Goal: Task Accomplishment & Management: Manage account settings

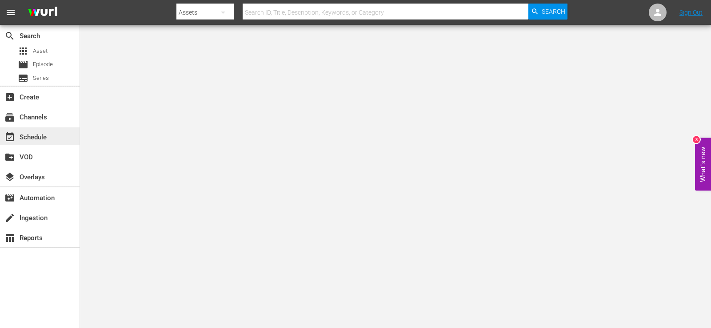
click at [29, 139] on div "event_available Schedule" at bounding box center [25, 136] width 50 height 8
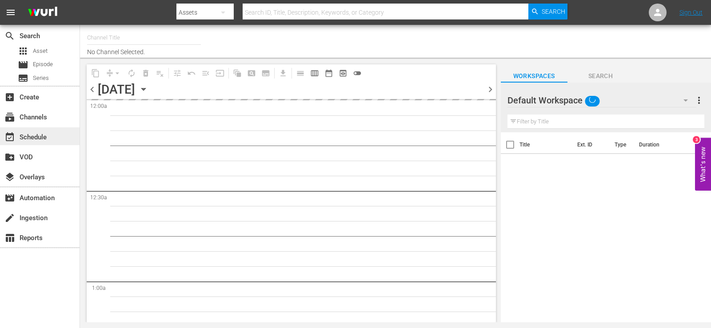
type input "AddictaTV (2057)"
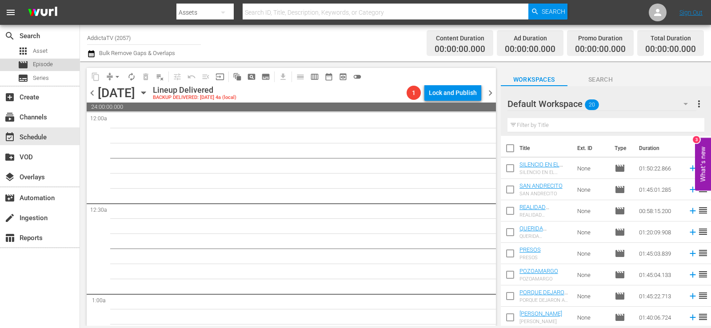
click at [37, 60] on span "Episode" at bounding box center [43, 64] width 20 height 9
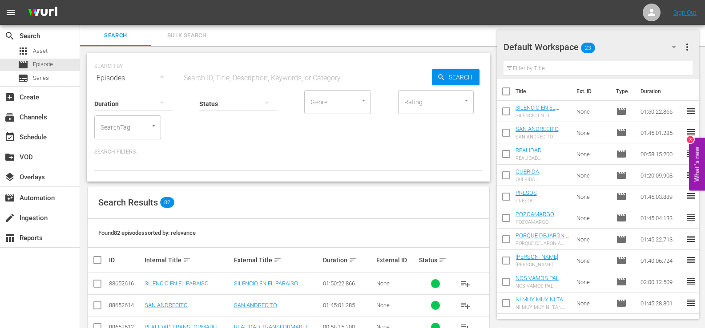
scroll to position [133, 0]
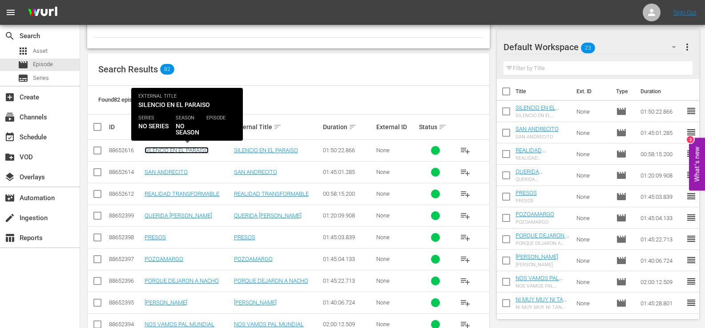
click at [199, 152] on link "SILENCIO EN EL PARAISO" at bounding box center [176, 150] width 64 height 7
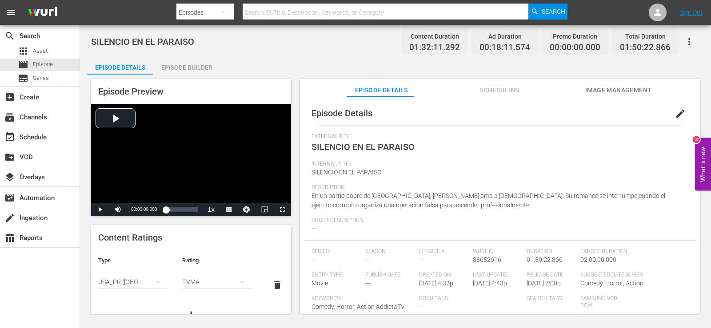
click at [185, 64] on div "Episode Builder" at bounding box center [186, 67] width 67 height 21
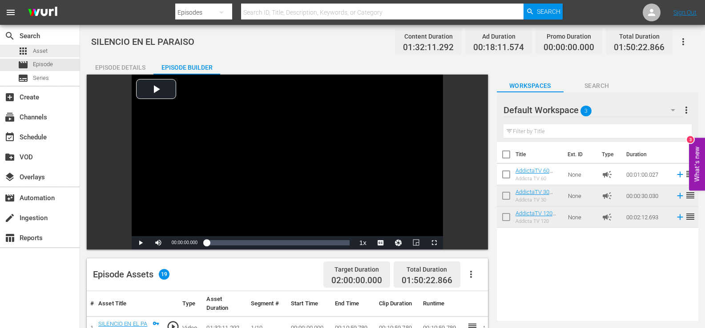
click at [44, 54] on span "Asset" at bounding box center [40, 51] width 15 height 9
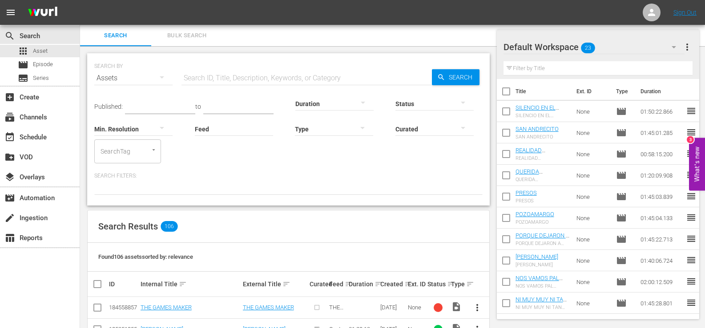
scroll to position [133, 0]
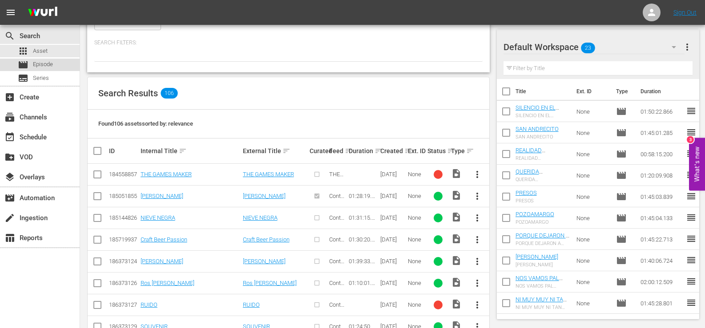
click at [43, 62] on span "Episode" at bounding box center [43, 64] width 20 height 9
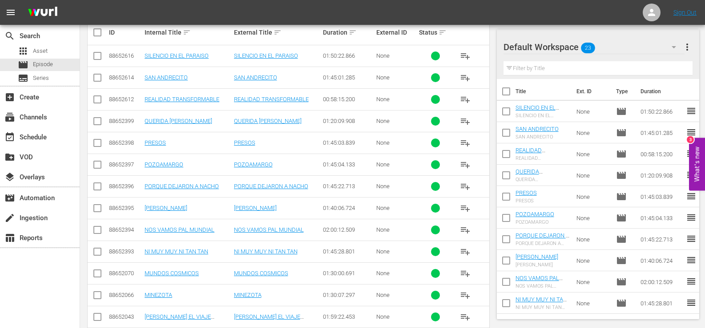
scroll to position [267, 0]
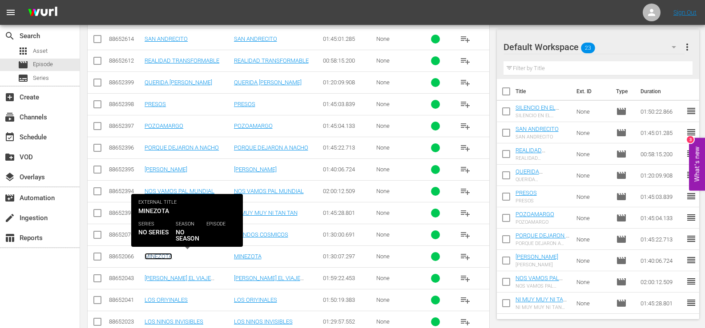
click at [159, 258] on link "MINEZOTA" at bounding box center [158, 256] width 28 height 7
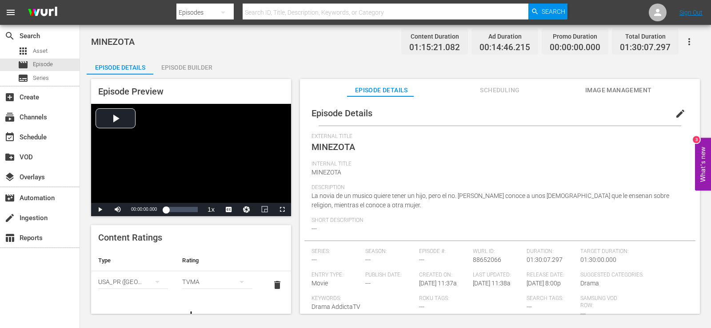
click at [178, 69] on div "Episode Builder" at bounding box center [186, 67] width 67 height 21
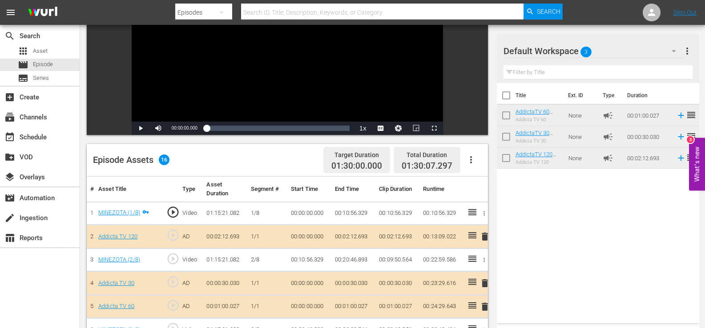
scroll to position [133, 0]
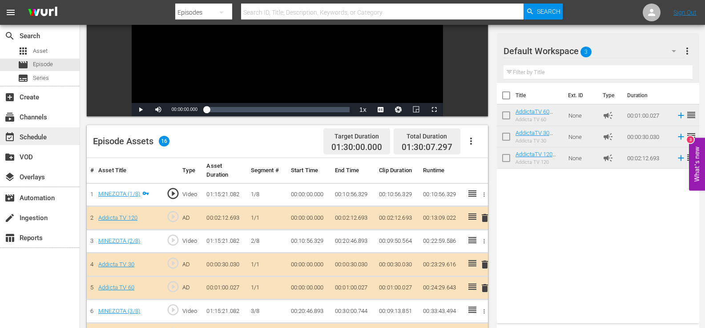
click at [34, 140] on div "event_available Schedule" at bounding box center [25, 136] width 50 height 8
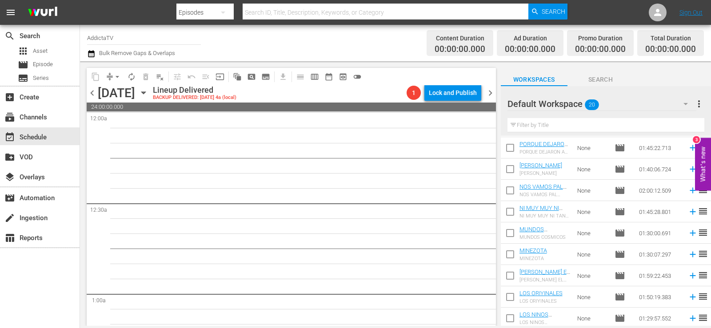
scroll to position [178, 0]
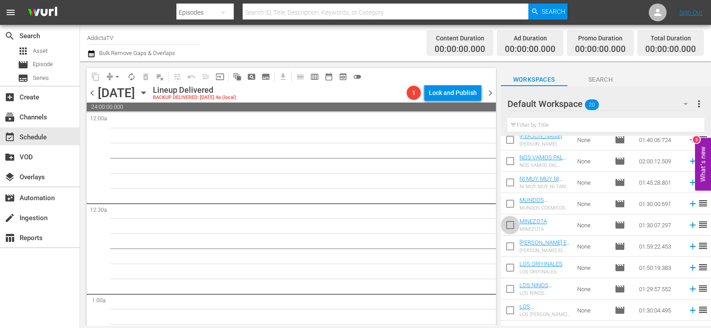
click at [510, 227] on input "checkbox" at bounding box center [510, 227] width 19 height 19
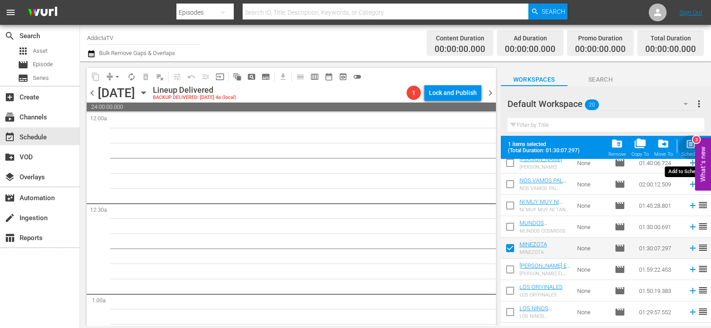
click at [688, 147] on span "post_add" at bounding box center [691, 144] width 12 height 12
checkbox input "false"
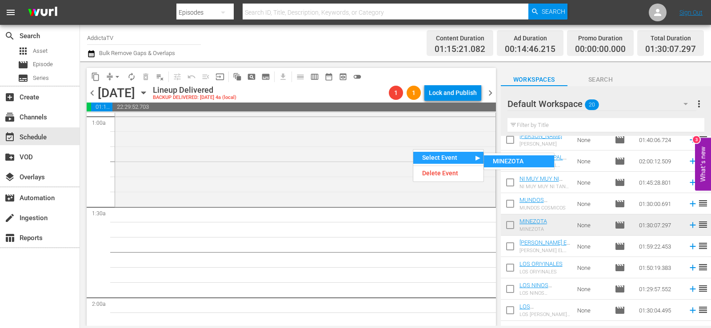
click at [503, 163] on div "MINEZOTA" at bounding box center [519, 162] width 70 height 12
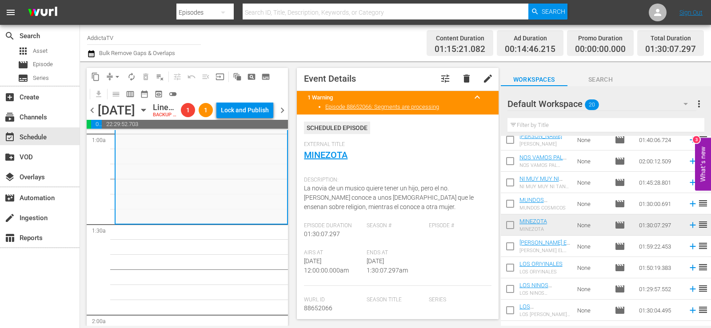
scroll to position [0, 0]
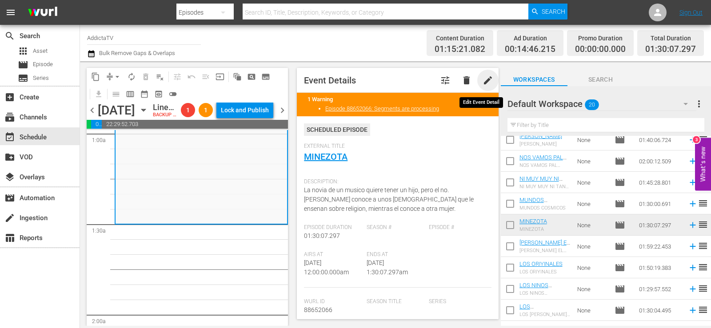
click at [483, 80] on span "edit" at bounding box center [488, 80] width 11 height 11
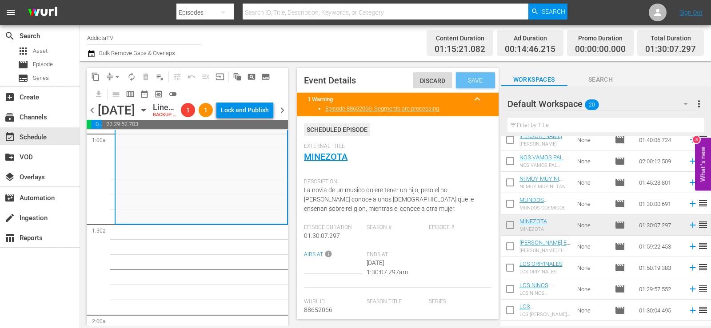
click at [481, 77] on span "Save" at bounding box center [475, 80] width 29 height 7
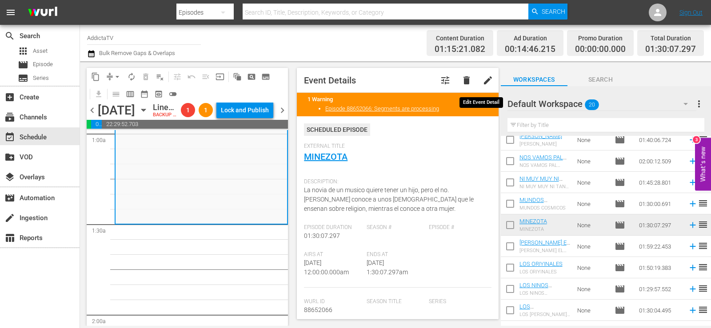
click at [483, 80] on span "edit" at bounding box center [488, 80] width 11 height 11
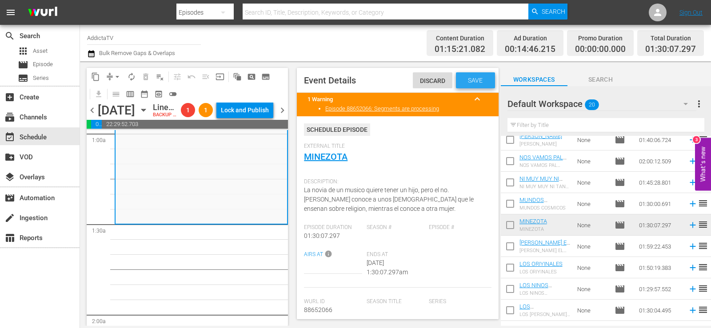
click at [464, 78] on span "Save" at bounding box center [475, 80] width 29 height 7
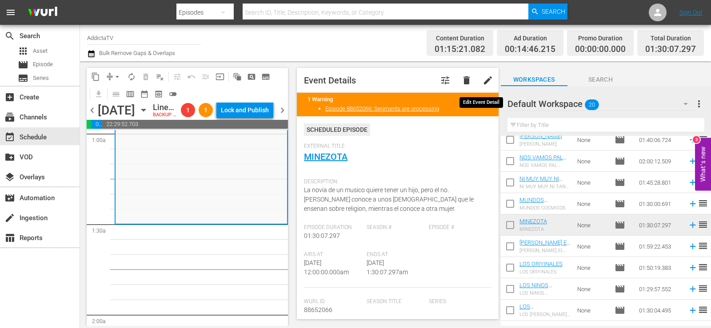
click at [483, 80] on span "edit" at bounding box center [488, 80] width 11 height 11
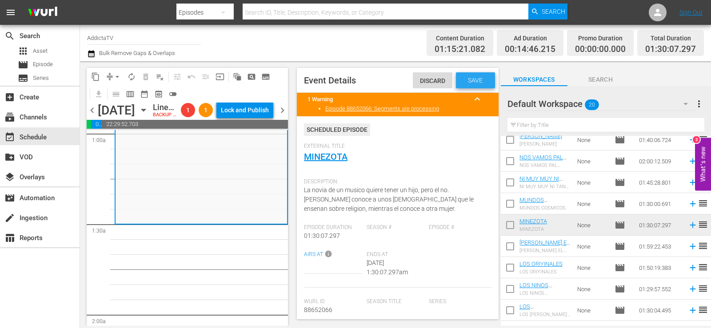
click at [466, 79] on span "Save" at bounding box center [475, 80] width 29 height 7
click at [148, 115] on icon "button" at bounding box center [144, 110] width 10 height 10
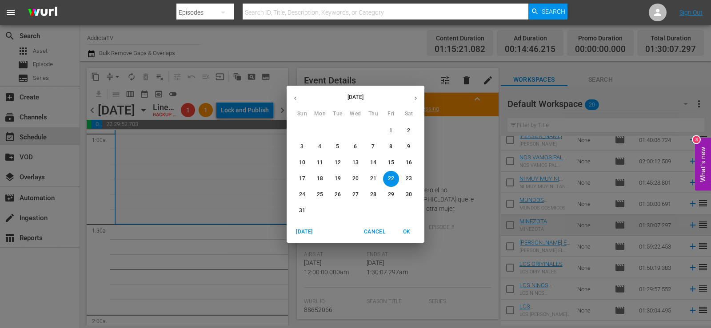
click at [414, 99] on icon "button" at bounding box center [416, 98] width 7 height 7
drag, startPoint x: 322, startPoint y: 132, endPoint x: 373, endPoint y: 225, distance: 106.2
click at [323, 132] on span "1" at bounding box center [320, 131] width 16 height 8
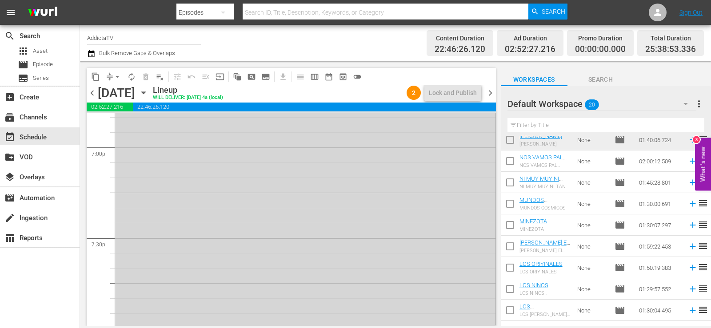
scroll to position [3372, 0]
click at [468, 146] on span "1" at bounding box center [472, 145] width 8 height 8
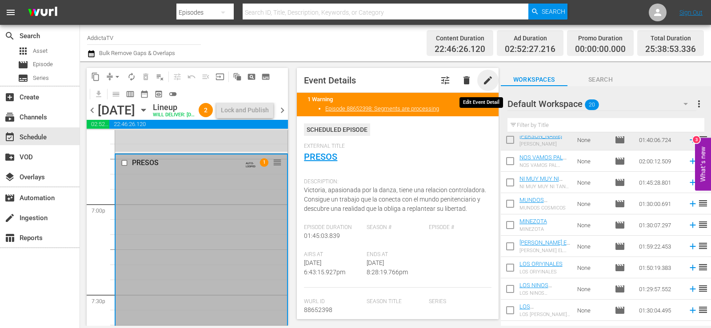
click at [483, 81] on span "edit" at bounding box center [488, 80] width 11 height 11
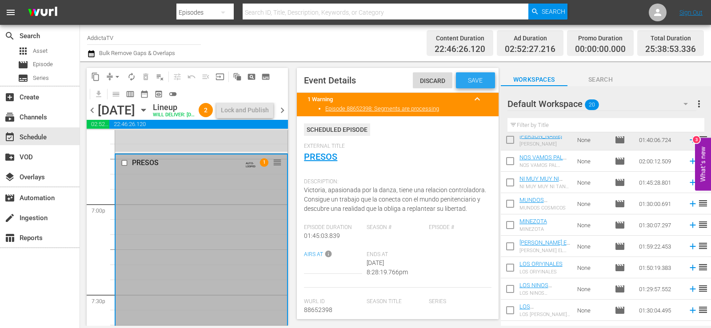
click at [475, 80] on span "Save" at bounding box center [475, 80] width 29 height 7
click at [32, 140] on div "event_available Schedule" at bounding box center [25, 136] width 50 height 8
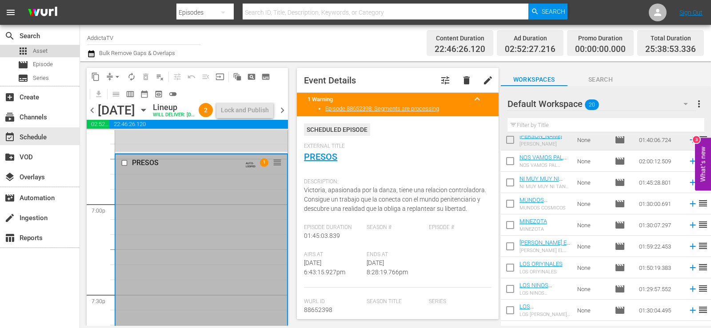
click at [41, 51] on span "Asset" at bounding box center [40, 51] width 15 height 9
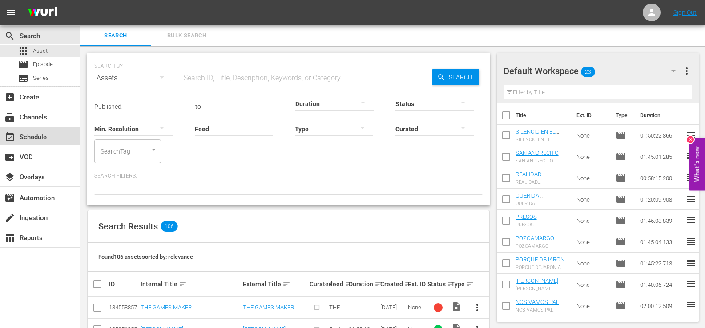
click at [31, 140] on div "event_available Schedule" at bounding box center [25, 136] width 50 height 8
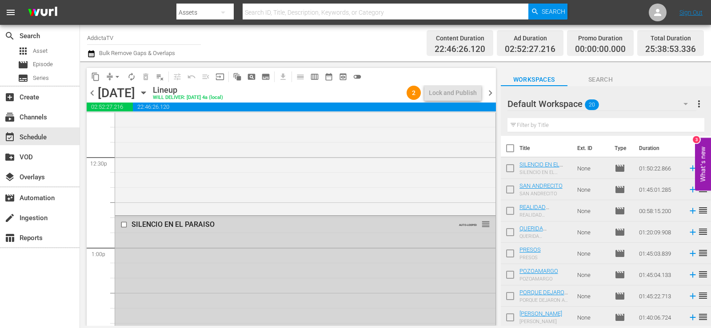
scroll to position [2445, 0]
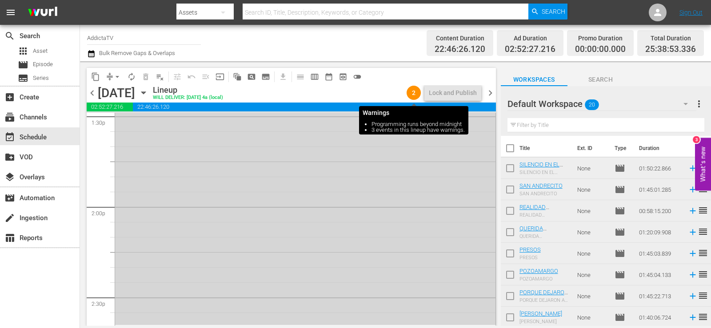
click at [414, 91] on span "2" at bounding box center [414, 92] width 14 height 7
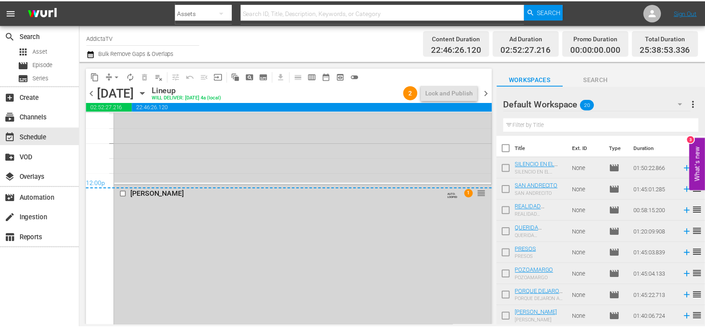
scroll to position [4182, 0]
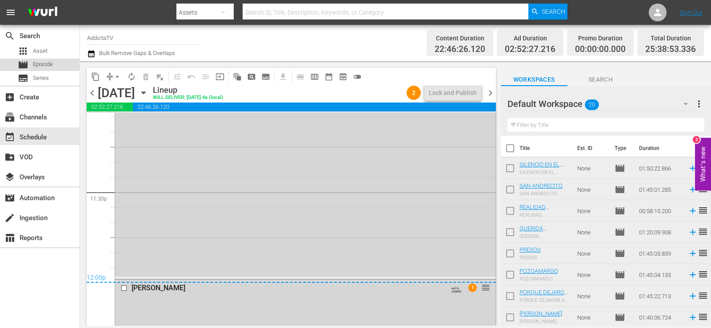
click at [40, 69] on span "Episode" at bounding box center [43, 64] width 20 height 9
